Goal: Information Seeking & Learning: Compare options

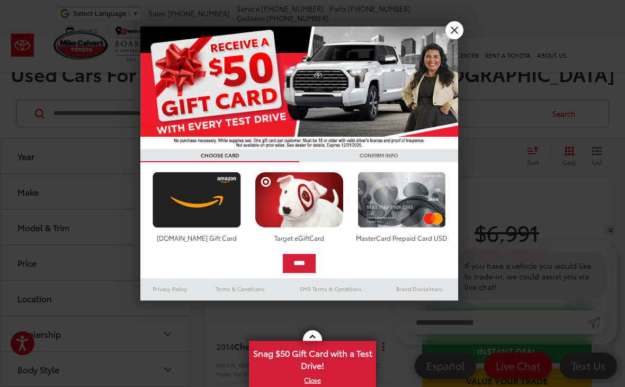
scroll to position [40, 0]
click at [449, 34] on link "X" at bounding box center [455, 30] width 18 height 18
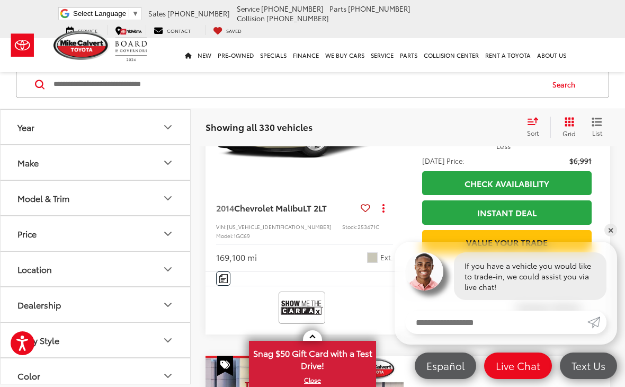
scroll to position [177, 0]
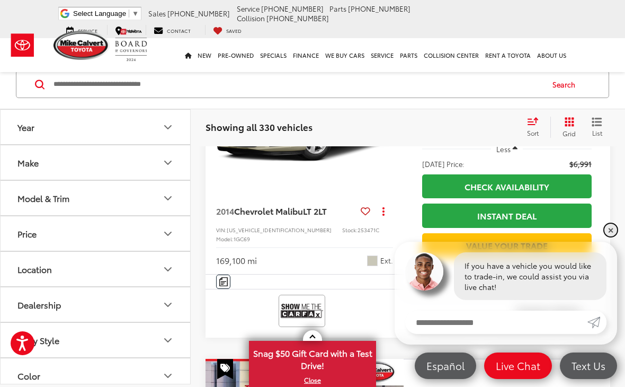
click at [610, 230] on link "✕" at bounding box center [611, 230] width 13 height 13
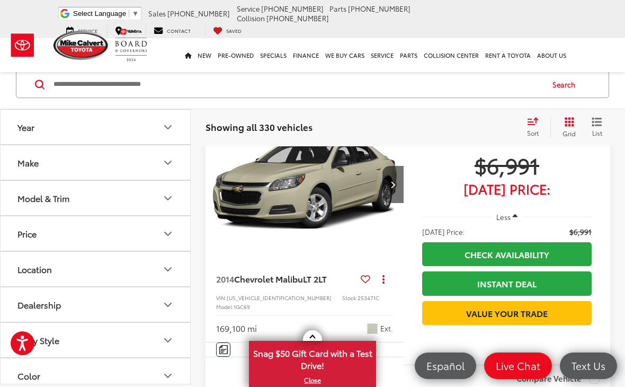
scroll to position [113, 0]
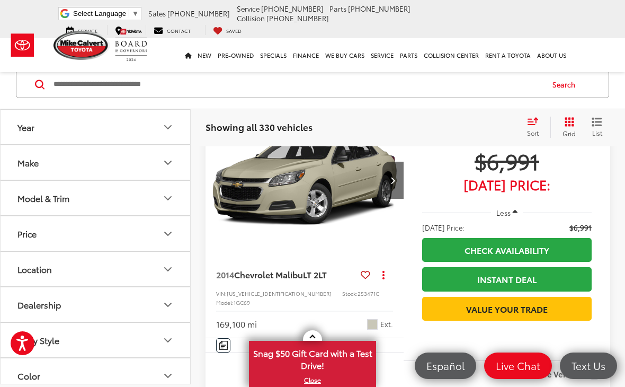
click at [37, 163] on div "Make" at bounding box center [27, 162] width 21 height 10
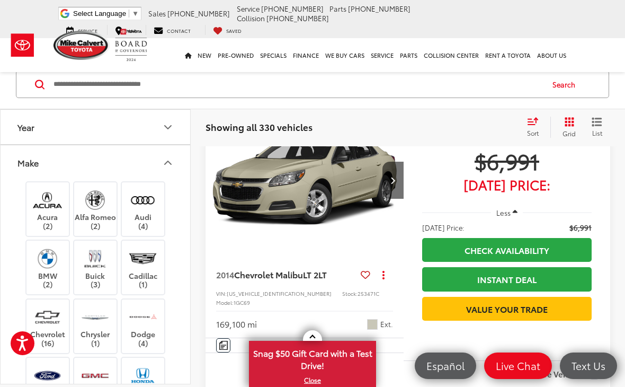
click at [55, 154] on button "Make" at bounding box center [96, 162] width 191 height 34
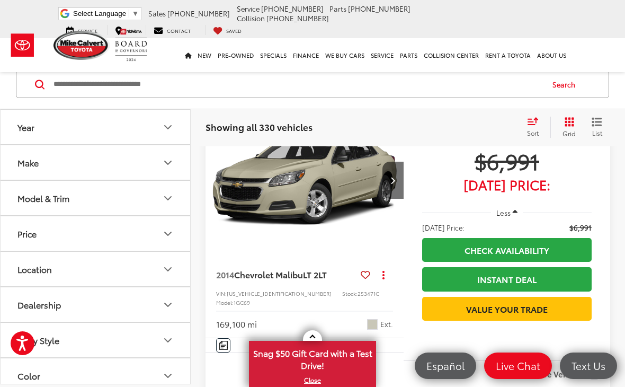
click at [50, 199] on div "Model & Trim" at bounding box center [43, 198] width 52 height 10
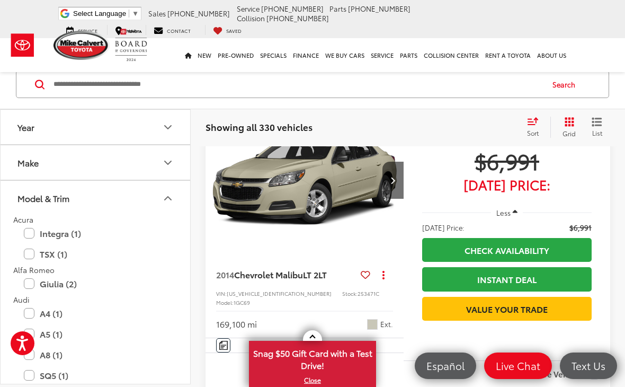
click at [29, 188] on button "Model & Trim" at bounding box center [96, 198] width 191 height 34
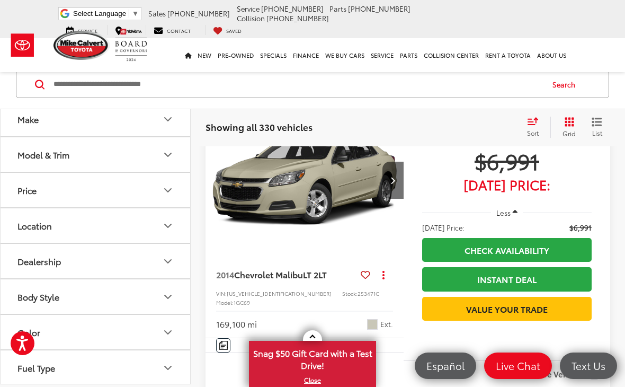
scroll to position [50, 0]
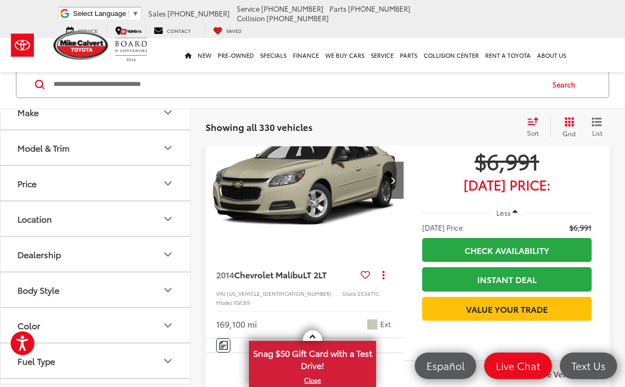
click at [169, 175] on button "Price" at bounding box center [96, 183] width 191 height 34
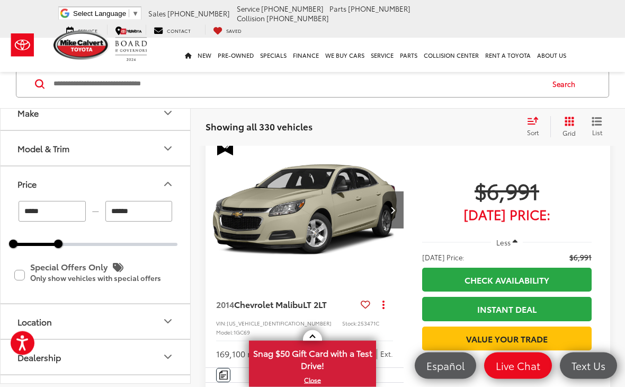
scroll to position [70, 0]
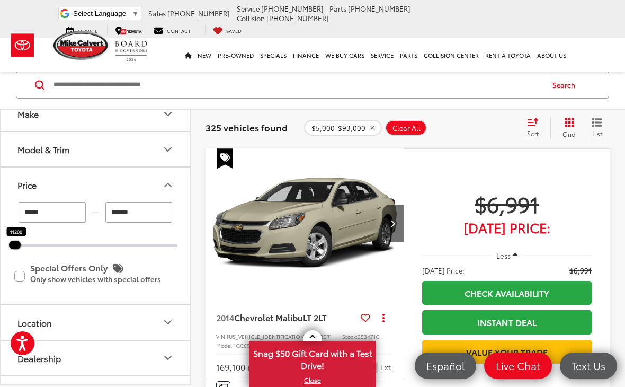
type input "******"
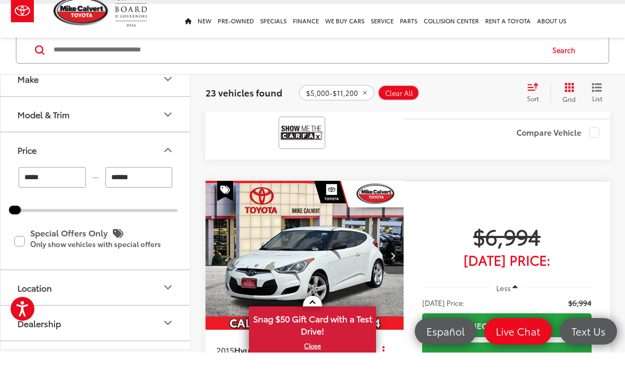
scroll to position [1939, 0]
